Goal: Answer question/provide support

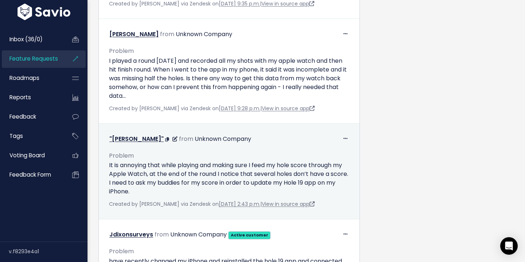
scroll to position [576, 0]
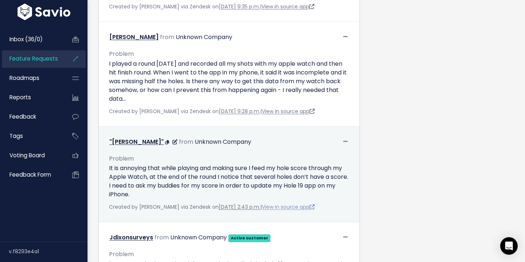
click at [299, 207] on link "View in source app" at bounding box center [288, 206] width 53 height 7
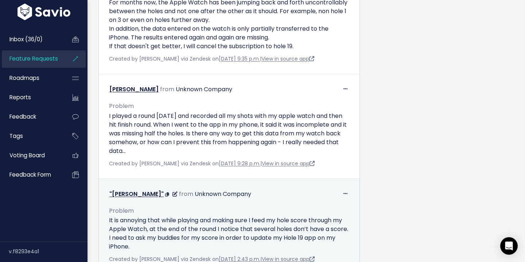
scroll to position [523, 0]
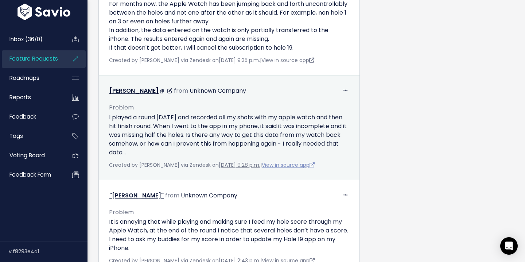
click at [304, 167] on link "View in source app" at bounding box center [288, 164] width 53 height 7
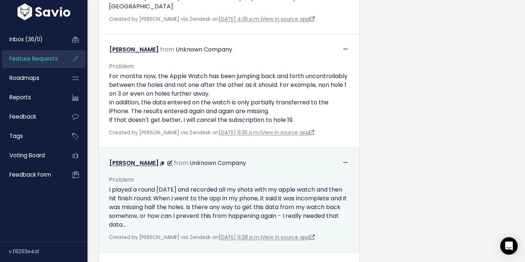
scroll to position [429, 0]
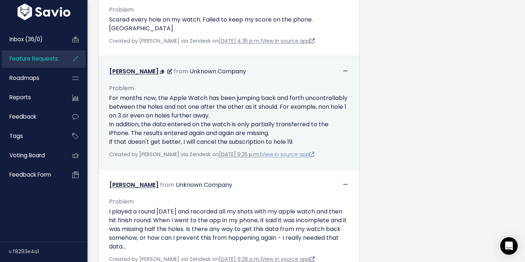
click at [299, 153] on link "View in source app" at bounding box center [287, 154] width 53 height 7
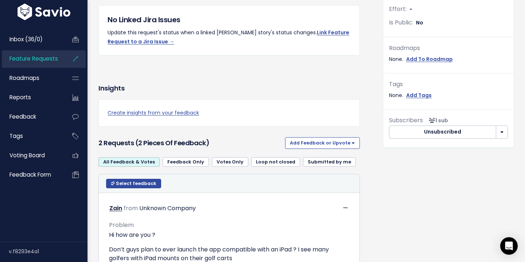
scroll to position [199, 0]
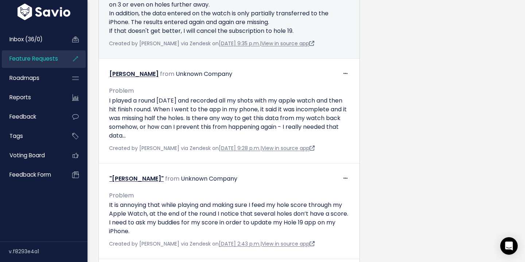
scroll to position [566, 0]
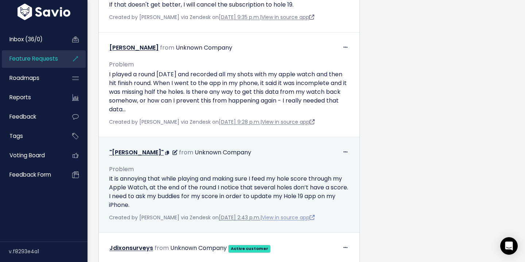
click at [308, 219] on link "View in source app" at bounding box center [288, 217] width 53 height 7
